Goal: Navigation & Orientation: Find specific page/section

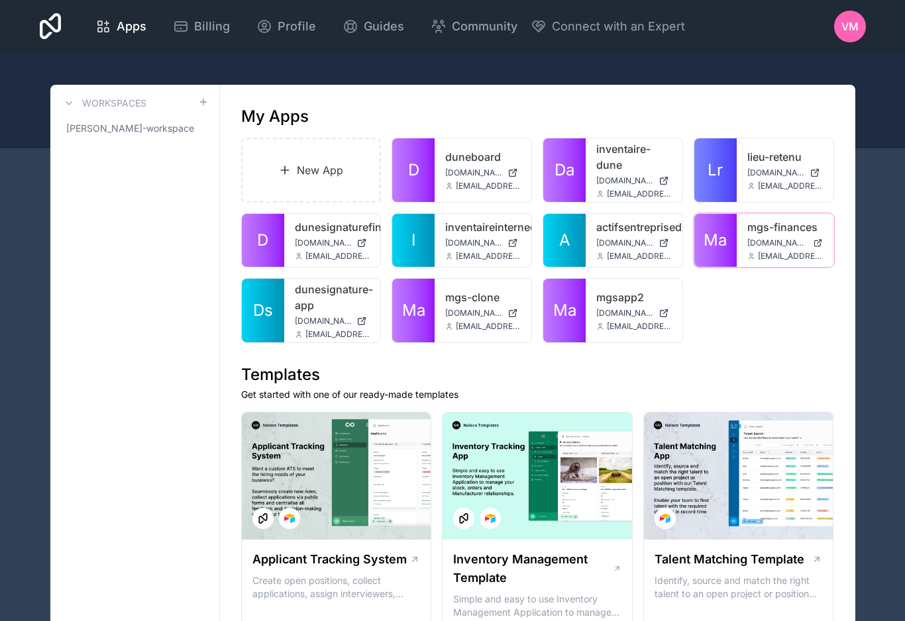
click at [0, 0] on icon at bounding box center [0, 0] width 0 height 0
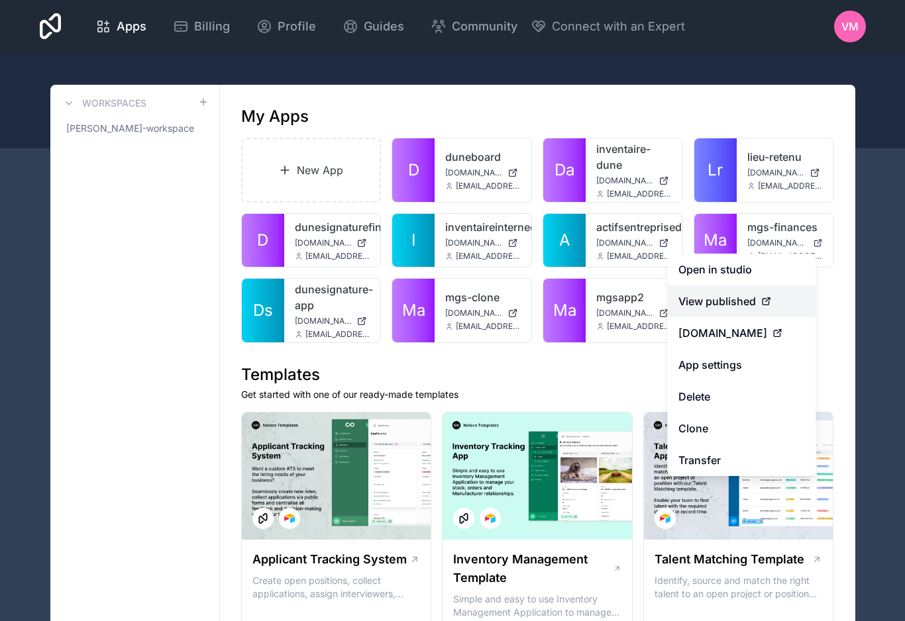
click at [745, 305] on span "View published" at bounding box center [716, 301] width 77 height 16
click at [758, 305] on div "View published" at bounding box center [741, 301] width 127 height 16
click at [742, 303] on span "View published" at bounding box center [716, 301] width 77 height 16
click at [774, 313] on link "View published" at bounding box center [742, 301] width 148 height 32
click at [785, 308] on div "View published" at bounding box center [741, 301] width 127 height 16
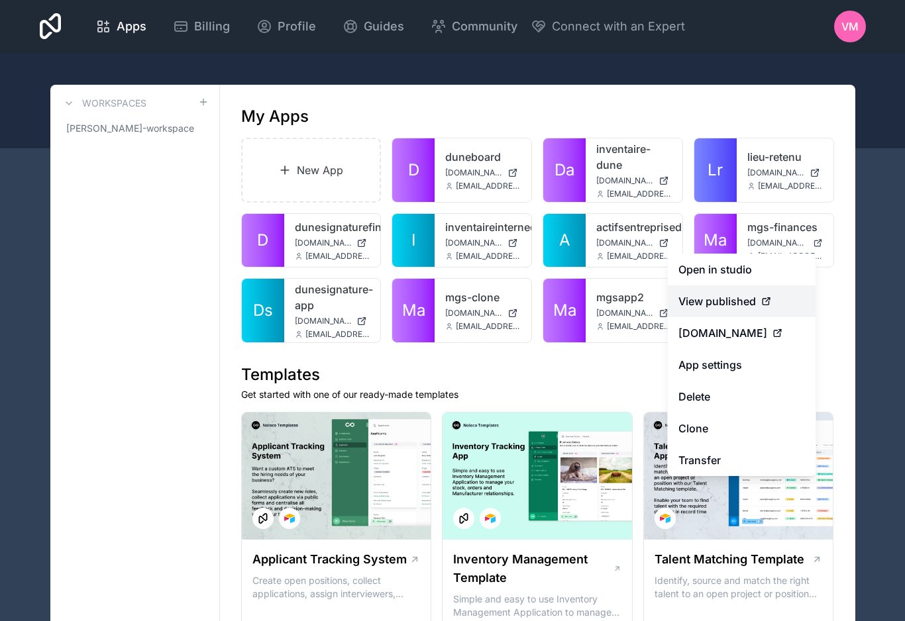
click at [784, 301] on div "View published" at bounding box center [741, 301] width 127 height 16
click at [736, 315] on link "View published" at bounding box center [742, 301] width 148 height 32
click at [740, 309] on span "View published" at bounding box center [716, 301] width 77 height 16
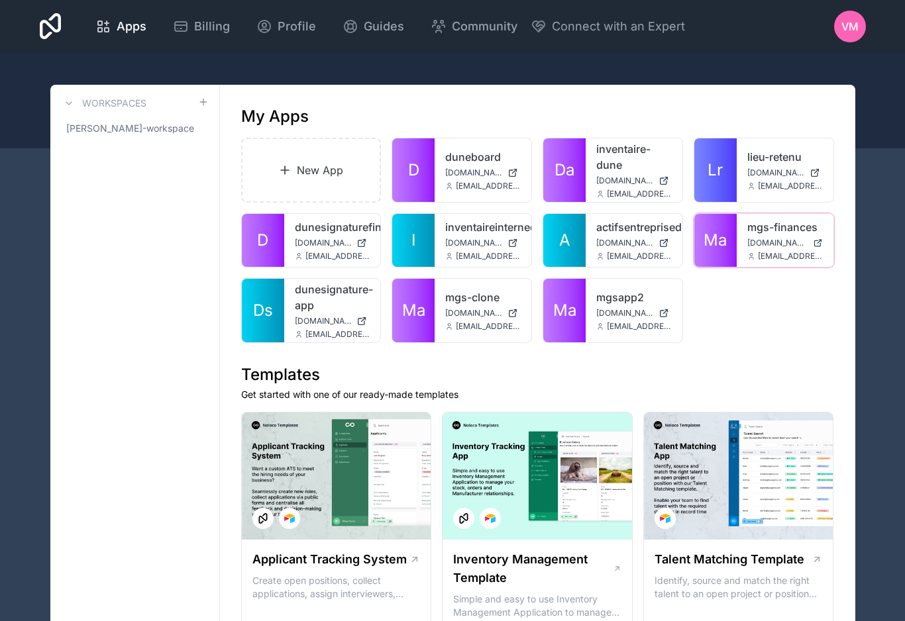
click at [719, 232] on span "Ma" at bounding box center [714, 240] width 23 height 21
